Goal: Information Seeking & Learning: Learn about a topic

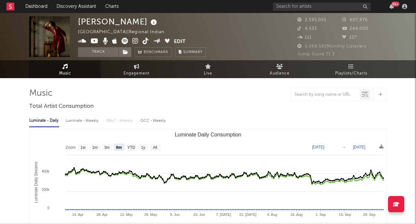
select select "6m"
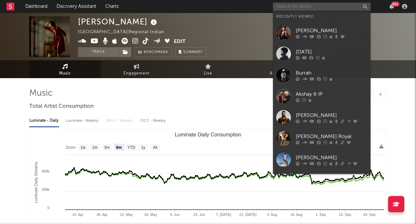
click at [294, 5] on input "text" at bounding box center [321, 7] width 97 height 8
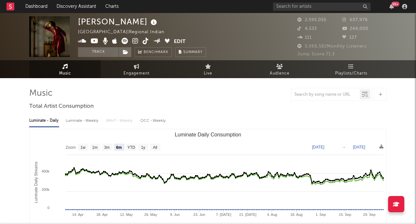
click at [240, 24] on div "[PERSON_NAME] [GEOGRAPHIC_DATA] | Regional Indian Edit Track Benchmark Summary" at bounding box center [183, 36] width 211 height 41
click at [305, 95] on input "text" at bounding box center [325, 94] width 69 height 5
type input "n"
click at [228, 113] on div "Luminate - Daily Luminate - Weekly BMAT - Weekly OCC - Weekly Zoom 1w 1m 3m 6m …" at bounding box center [207, 186] width 357 height 149
click at [346, 65] on link "Playlists/Charts" at bounding box center [350, 69] width 71 height 18
